Goal: Information Seeking & Learning: Learn about a topic

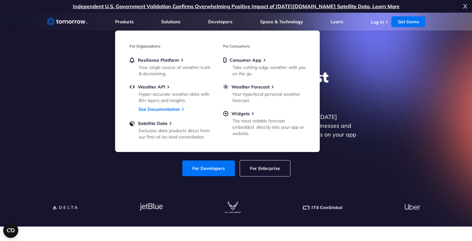
click at [416, 101] on div "Explore the World’s Best Weather API Get reliable and precise weather data thro…" at bounding box center [236, 122] width 388 height 134
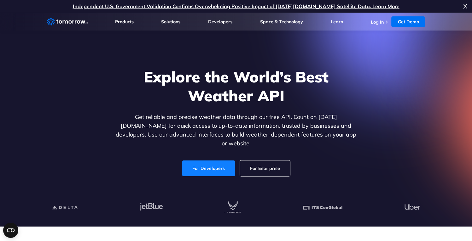
click at [212, 161] on link "For Developers" at bounding box center [208, 169] width 53 height 16
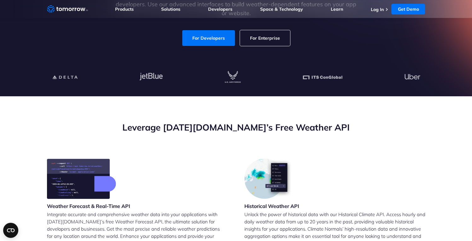
scroll to position [144, 0]
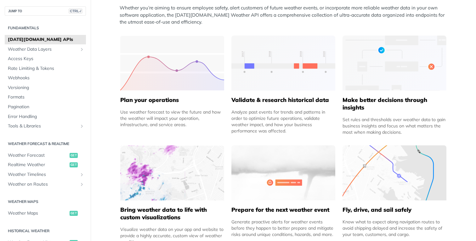
scroll to position [275, 0]
click at [17, 56] on span "Access Keys" at bounding box center [46, 59] width 77 height 6
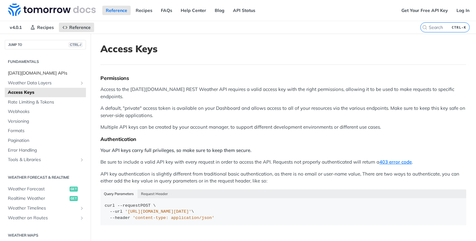
click at [36, 72] on span "[DATE][DOMAIN_NAME] APIs" at bounding box center [46, 73] width 77 height 6
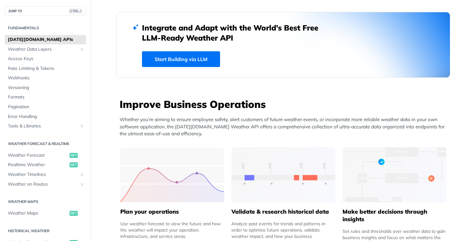
scroll to position [164, 0]
click at [189, 56] on link "Start Building via LLM" at bounding box center [181, 59] width 78 height 16
